Goal: Navigation & Orientation: Find specific page/section

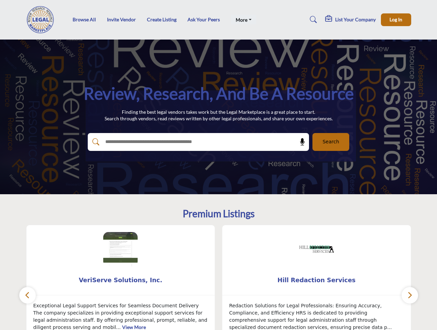
click at [242, 20] on link "More" at bounding box center [243, 20] width 25 height 10
click at [396, 20] on span "Log In" at bounding box center [395, 20] width 13 height 6
click at [300, 142] on icon at bounding box center [302, 142] width 7 height 7
click at [218, 278] on div "Hill Redaction Services ... View More 1 1" at bounding box center [316, 292] width 196 height 134
type input "**********"
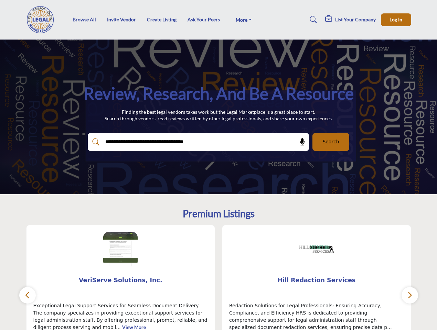
click at [121, 280] on span "VeriServe Solutions, Inc." at bounding box center [121, 280] width 168 height 9
click at [316, 280] on span "Hill Redaction Services" at bounding box center [317, 280] width 168 height 9
click at [28, 295] on icon "button" at bounding box center [28, 295] width 6 height 9
click at [410, 295] on icon "button" at bounding box center [410, 295] width 6 height 9
